Goal: Information Seeking & Learning: Find specific fact

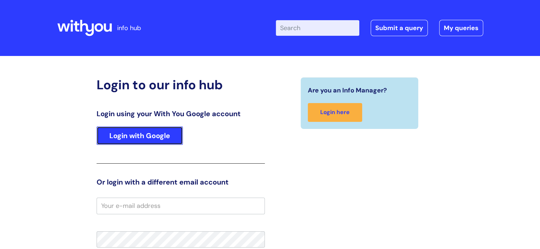
click at [144, 134] on link "Login with Google" at bounding box center [139, 136] width 86 height 18
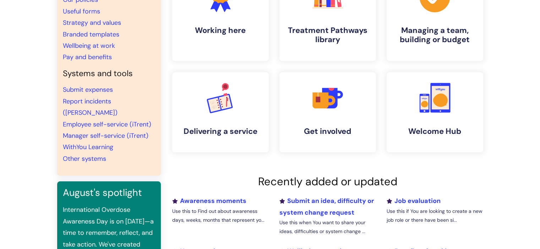
scroll to position [25, 0]
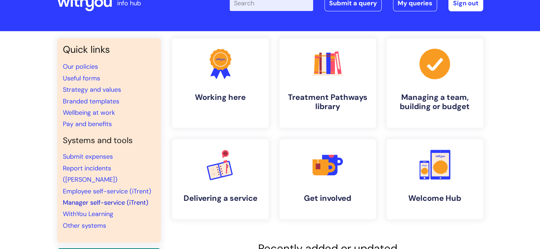
click at [112, 199] on link "Manager self-service (iTrent)" at bounding box center [105, 203] width 85 height 9
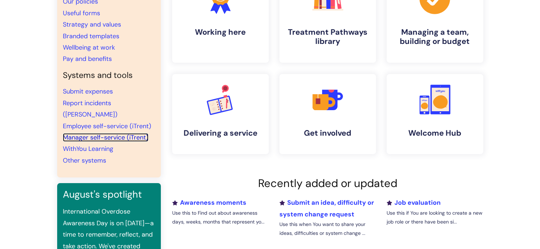
scroll to position [31, 0]
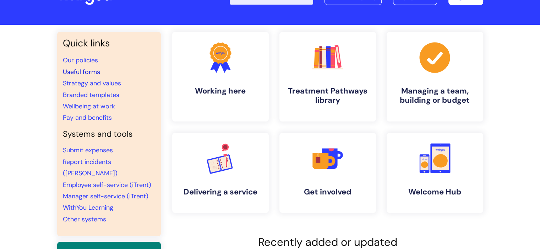
click at [85, 71] on link "Useful forms" at bounding box center [81, 72] width 37 height 9
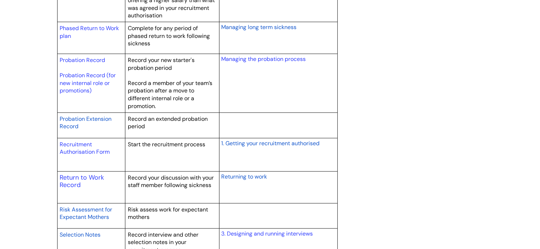
scroll to position [986, 0]
click at [81, 151] on link "Recruitment Authorisation Form" at bounding box center [85, 149] width 50 height 15
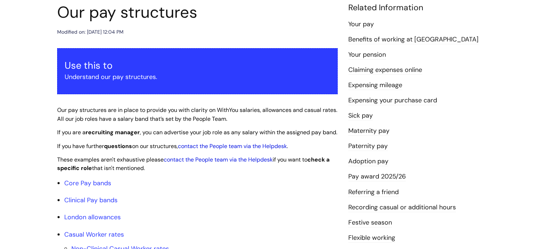
scroll to position [165, 0]
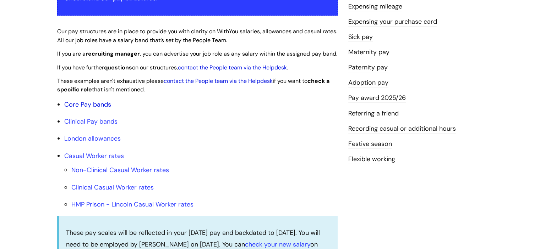
click at [95, 109] on link "Core Pay bands" at bounding box center [87, 104] width 47 height 9
click at [99, 109] on link "Core Pay bands" at bounding box center [87, 104] width 47 height 9
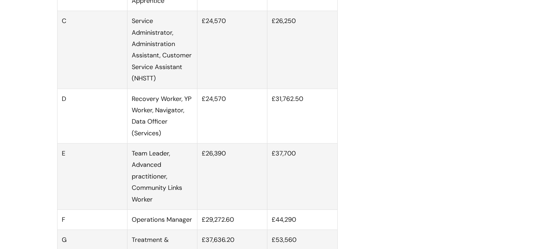
scroll to position [506, 0]
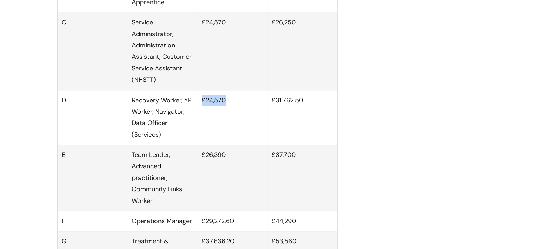
drag, startPoint x: 202, startPoint y: 107, endPoint x: 225, endPoint y: 110, distance: 23.5
click at [225, 110] on td "£24,570" at bounding box center [232, 117] width 70 height 55
copy td "£24,570"
drag, startPoint x: 301, startPoint y: 108, endPoint x: 271, endPoint y: 107, distance: 29.8
click at [271, 107] on td "£31,762.50" at bounding box center [302, 117] width 70 height 55
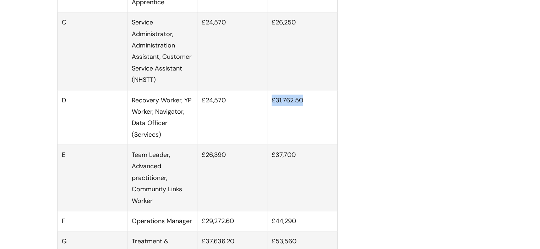
copy td "£31,762.50"
